Goal: Task Accomplishment & Management: Complete application form

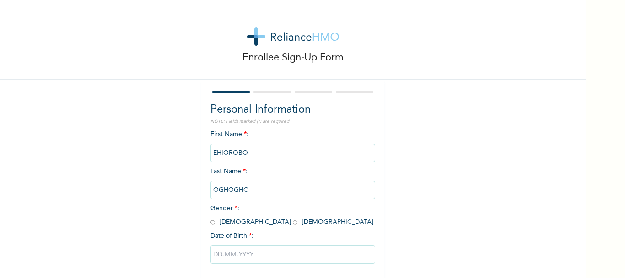
click at [382, 19] on div "Enrollee Sign-Up Form" at bounding box center [293, 40] width 586 height 80
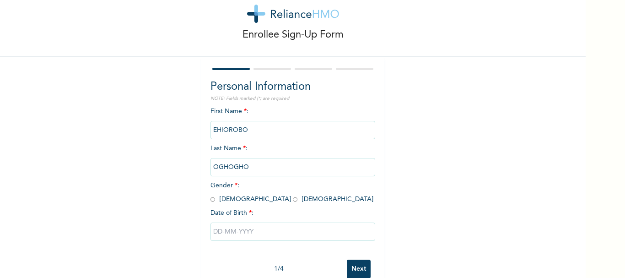
scroll to position [44, 0]
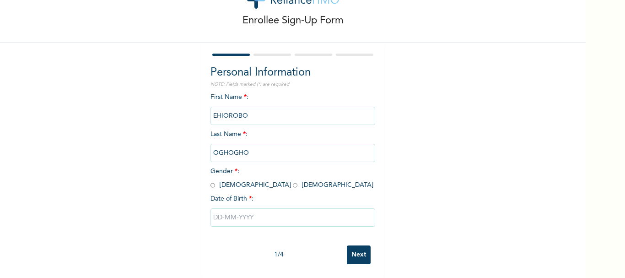
click at [211, 181] on input "radio" at bounding box center [213, 185] width 5 height 9
radio input "true"
click at [228, 211] on input "text" at bounding box center [293, 217] width 165 height 18
select select "8"
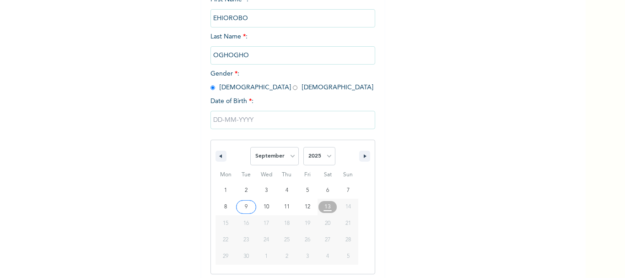
scroll to position [138, 0]
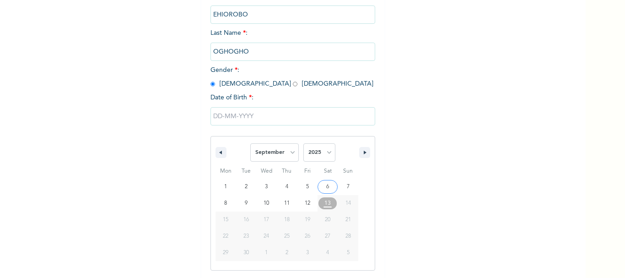
type input "[DATE]"
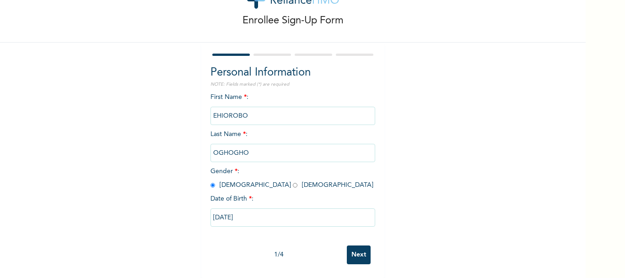
click at [228, 211] on input "[DATE]" at bounding box center [293, 217] width 165 height 18
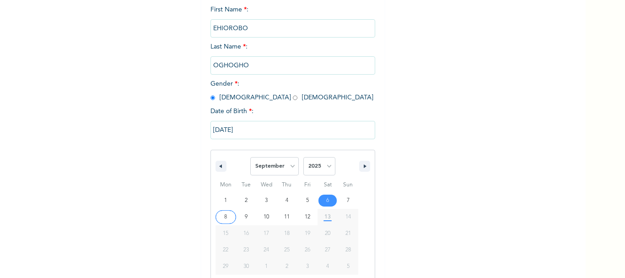
scroll to position [138, 0]
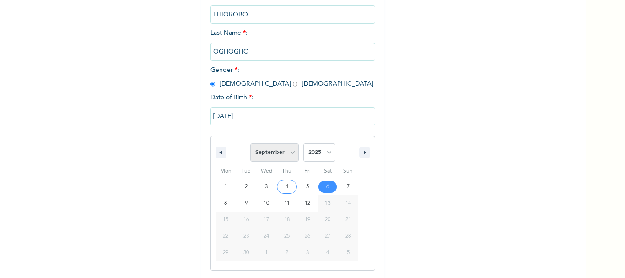
click at [288, 156] on select "January February March April May June July August September October November De…" at bounding box center [274, 152] width 49 height 18
select select "2"
click at [250, 144] on select "January February March April May June July August September October November De…" at bounding box center [274, 152] width 49 height 18
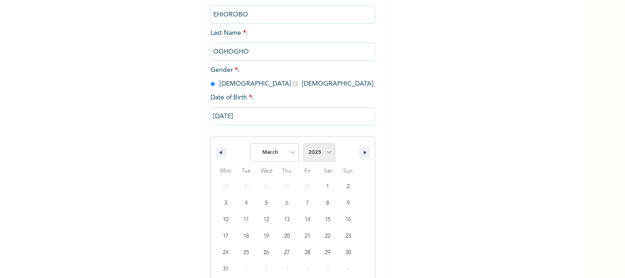
click at [326, 153] on select "2025 2024 2023 2022 2021 2020 2019 2018 2017 2016 2015 2014 2013 2012 2011 2010…" at bounding box center [319, 152] width 32 height 18
select select "1990"
click at [303, 144] on select "2025 2024 2023 2022 2021 2020 2019 2018 2017 2016 2015 2014 2013 2012 2011 2010…" at bounding box center [319, 152] width 32 height 18
type input "[DATE]"
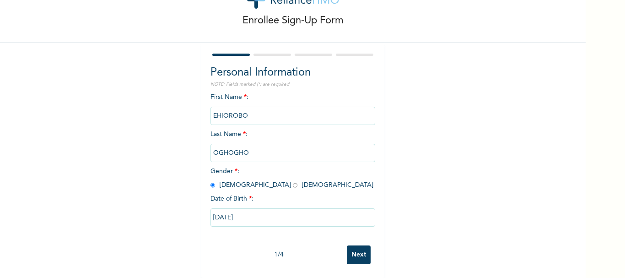
scroll to position [44, 0]
click at [354, 246] on input "Next" at bounding box center [359, 254] width 24 height 19
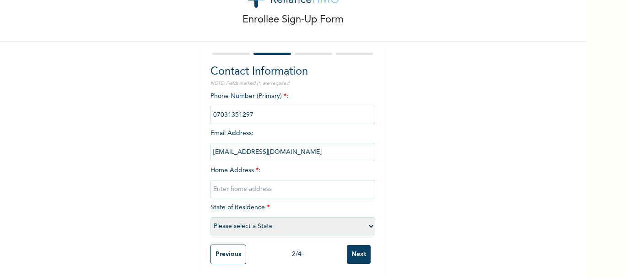
click at [261, 185] on input "text" at bounding box center [293, 189] width 165 height 18
click at [267, 217] on select "Please select a State [PERSON_NAME] (FCT) [PERSON_NAME] Ibom [GEOGRAPHIC_DATA] …" at bounding box center [293, 226] width 165 height 18
select select "28"
click at [211, 217] on select "Please select a State [PERSON_NAME] (FCT) [PERSON_NAME] Ibom [GEOGRAPHIC_DATA] …" at bounding box center [293, 226] width 165 height 18
click at [432, 212] on div "Enrollee Sign-Up Form Contact Information NOTE: Fields marked (*) are required …" at bounding box center [293, 120] width 586 height 316
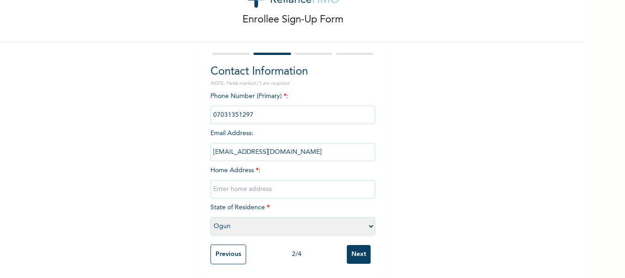
click at [314, 182] on input "text" at bounding box center [293, 189] width 165 height 18
type input "Irewole Estate, Idiroko Opposite, [GEOGRAPHIC_DATA], Behind [GEOGRAPHIC_DATA], …"
click at [357, 249] on input "Next" at bounding box center [359, 254] width 24 height 19
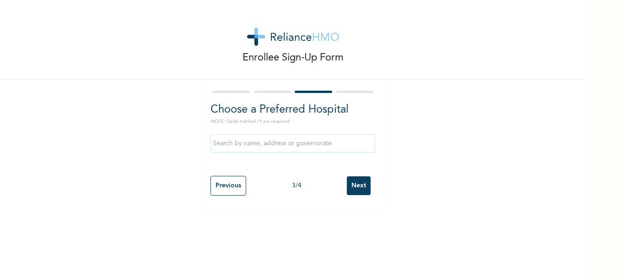
click at [279, 144] on input "text" at bounding box center [293, 143] width 165 height 18
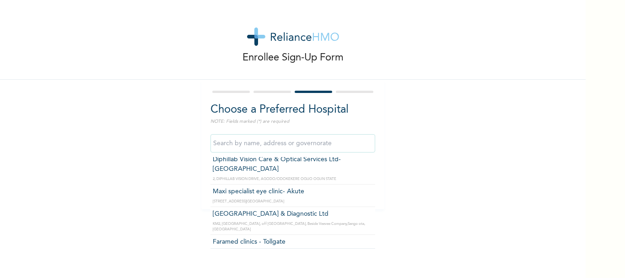
scroll to position [677, 0]
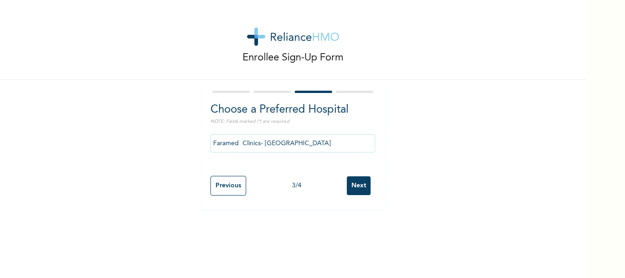
click at [293, 144] on input "Faramed Clinics- [GEOGRAPHIC_DATA]" at bounding box center [293, 143] width 165 height 18
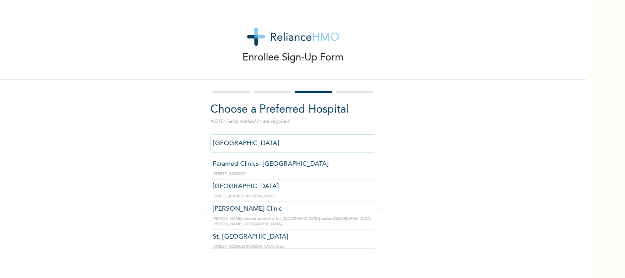
click at [281, 140] on input "[GEOGRAPHIC_DATA]" at bounding box center [293, 143] width 165 height 18
click at [310, 145] on input "Faramed Clinics- [GEOGRAPHIC_DATA]" at bounding box center [293, 143] width 165 height 18
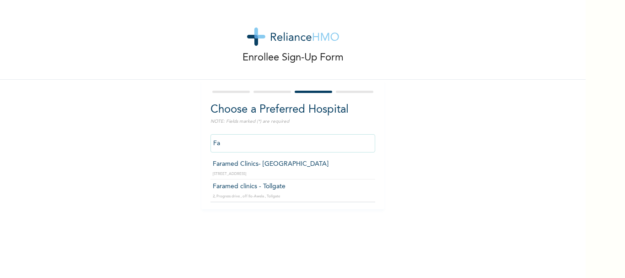
type input "F"
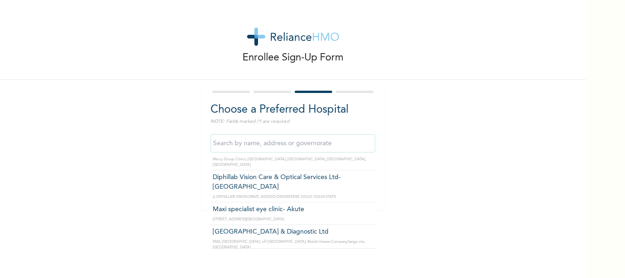
scroll to position [671, 0]
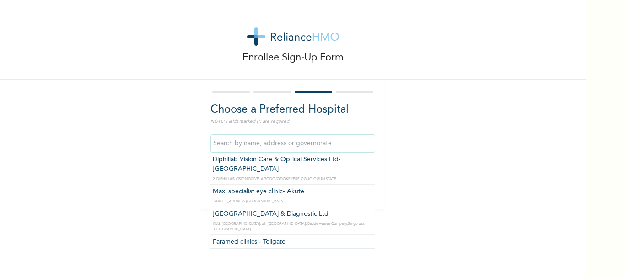
type input "Faramed clinics - Tollgate"
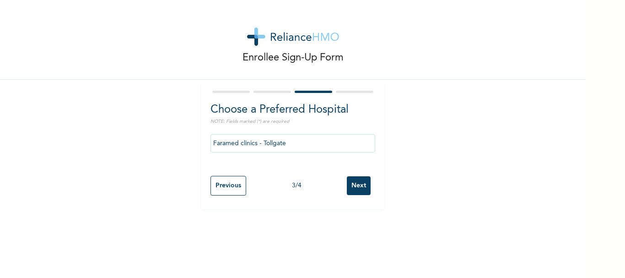
click at [361, 184] on input "Next" at bounding box center [359, 185] width 24 height 19
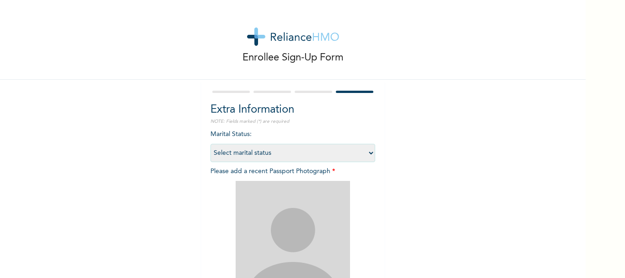
click at [366, 156] on select "Select marital status [DEMOGRAPHIC_DATA] Married [DEMOGRAPHIC_DATA] Widow/[DEMO…" at bounding box center [293, 153] width 165 height 18
click at [366, 154] on select "Select marital status [DEMOGRAPHIC_DATA] Married [DEMOGRAPHIC_DATA] Widow/[DEMO…" at bounding box center [293, 153] width 165 height 18
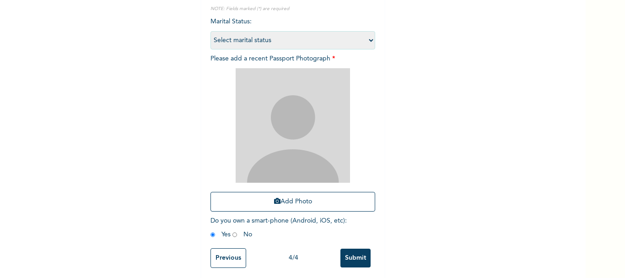
scroll to position [123, 0]
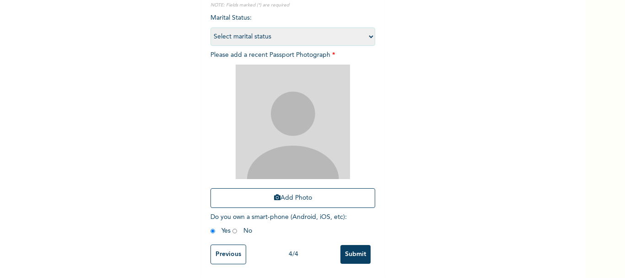
click at [211, 227] on input "radio" at bounding box center [213, 231] width 5 height 9
